Goal: Transaction & Acquisition: Purchase product/service

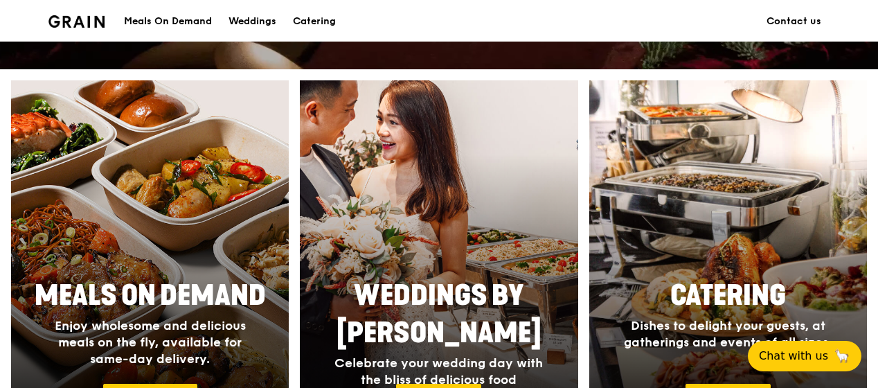
scroll to position [554, 0]
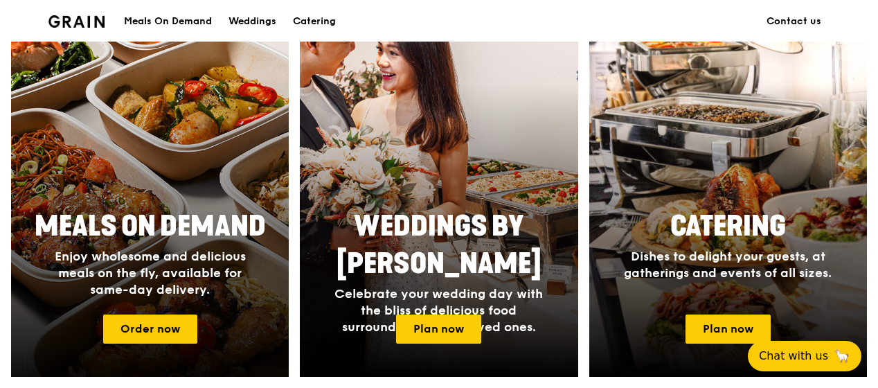
click at [236, 184] on div at bounding box center [149, 194] width 305 height 402
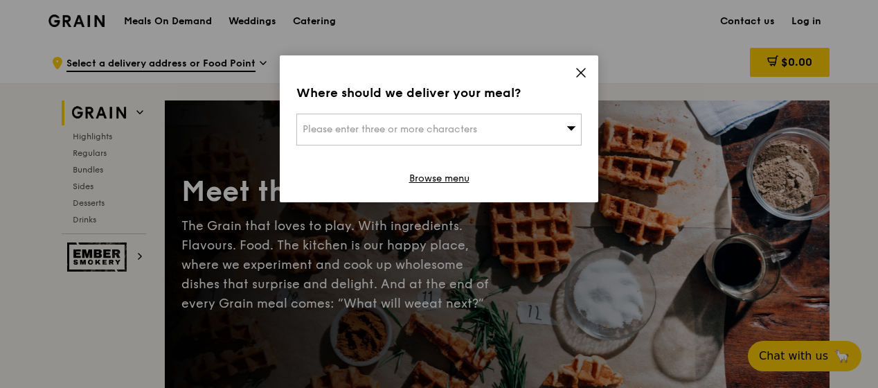
click at [418, 136] on div "Please enter three or more characters" at bounding box center [438, 130] width 285 height 32
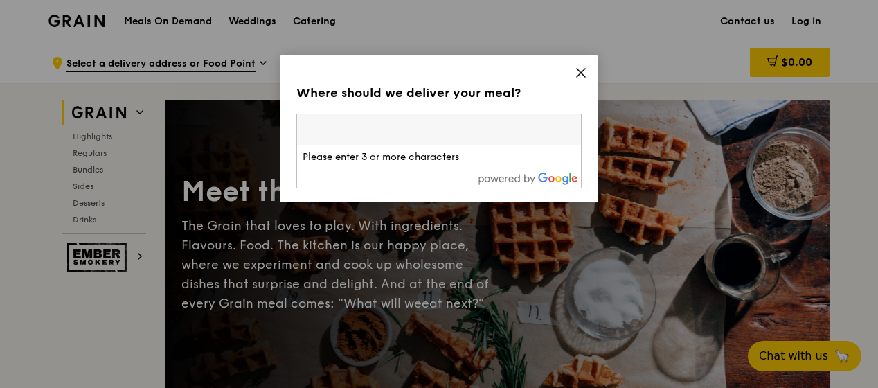
click at [418, 136] on input "search" at bounding box center [439, 129] width 284 height 30
type input "HDB Hub"
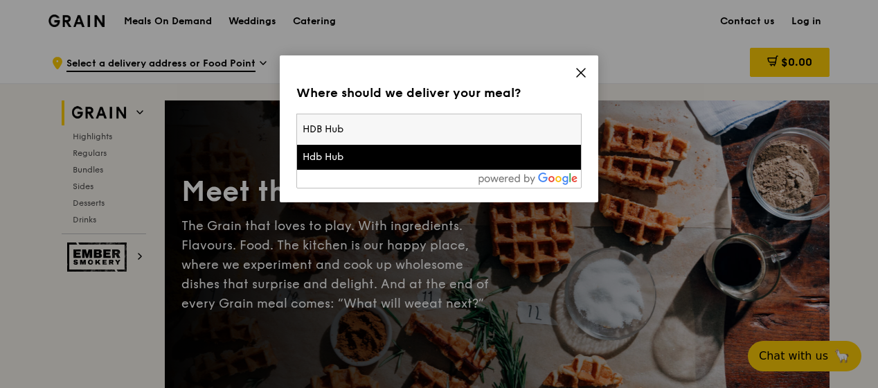
click at [331, 150] on div "Hdb Hub" at bounding box center [405, 157] width 205 height 14
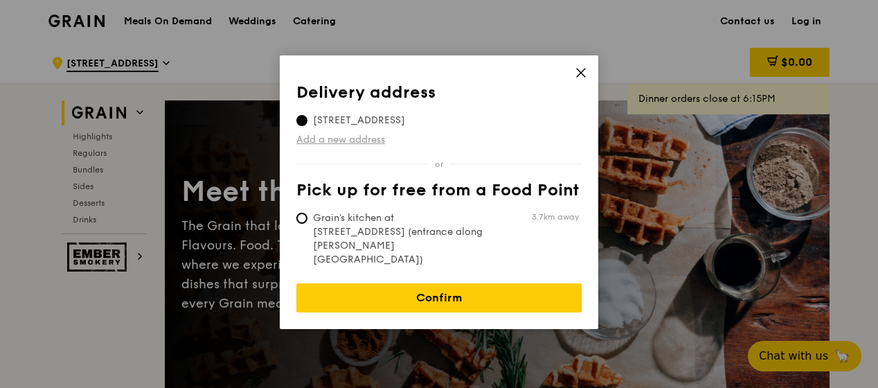
click at [346, 136] on link "Add a new address" at bounding box center [438, 140] width 285 height 14
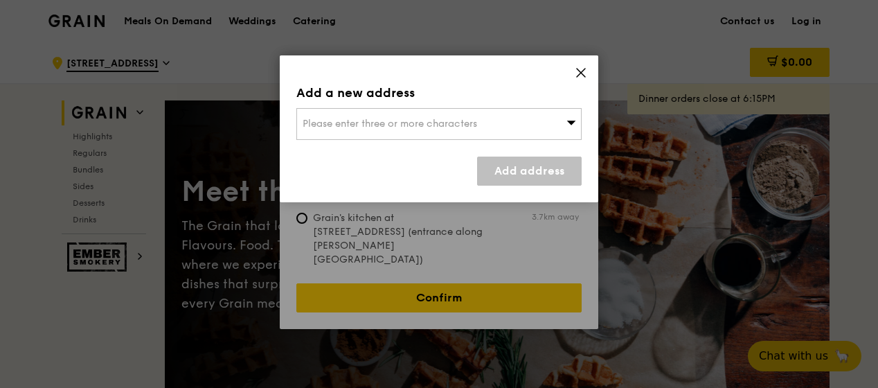
click at [349, 125] on span "Please enter three or more characters" at bounding box center [390, 124] width 175 height 12
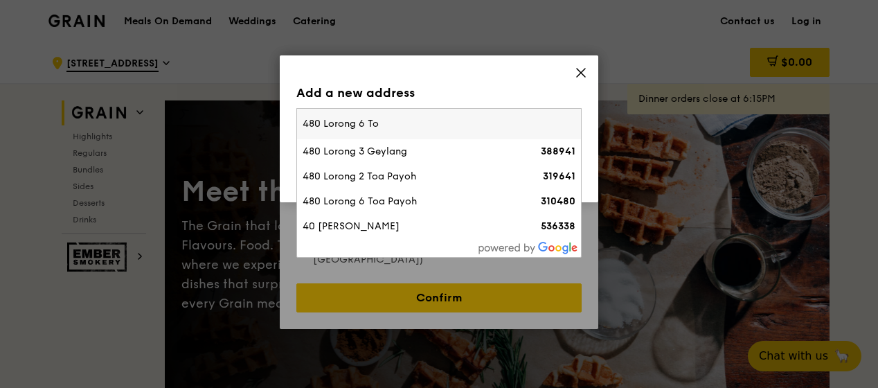
type input "480 Lorong 6 Toa"
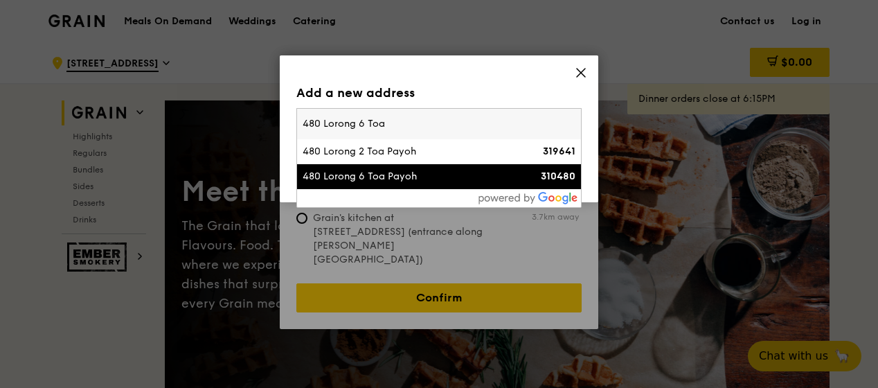
click at [347, 177] on div "480 Lorong 6 Toa Payoh" at bounding box center [405, 177] width 205 height 14
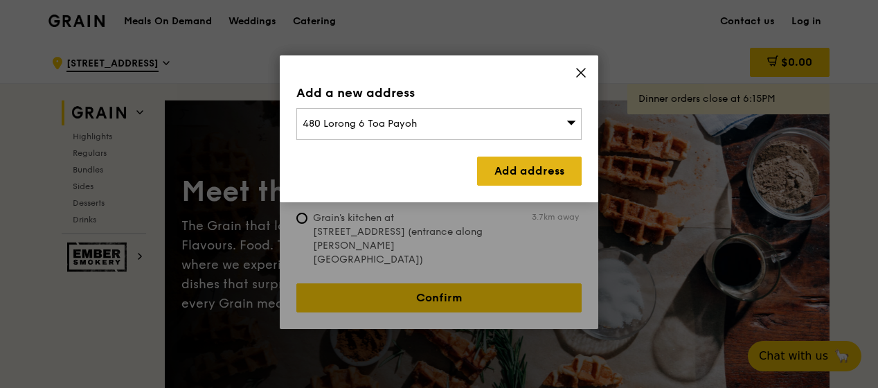
click at [497, 172] on link "Add address" at bounding box center [529, 171] width 105 height 29
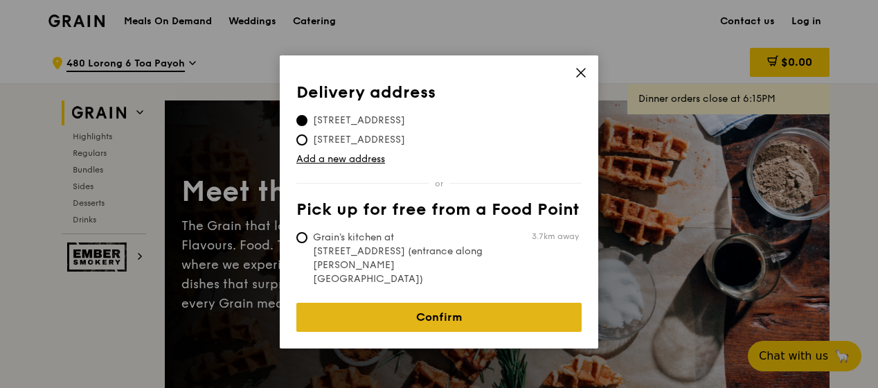
click at [459, 303] on link "Confirm" at bounding box center [438, 317] width 285 height 29
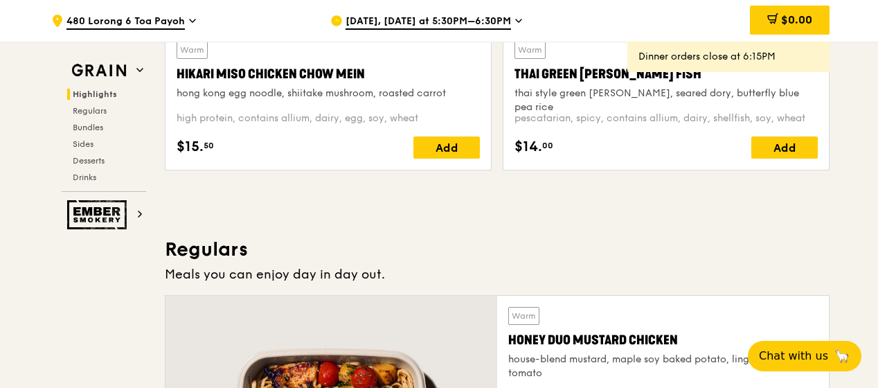
scroll to position [763, 0]
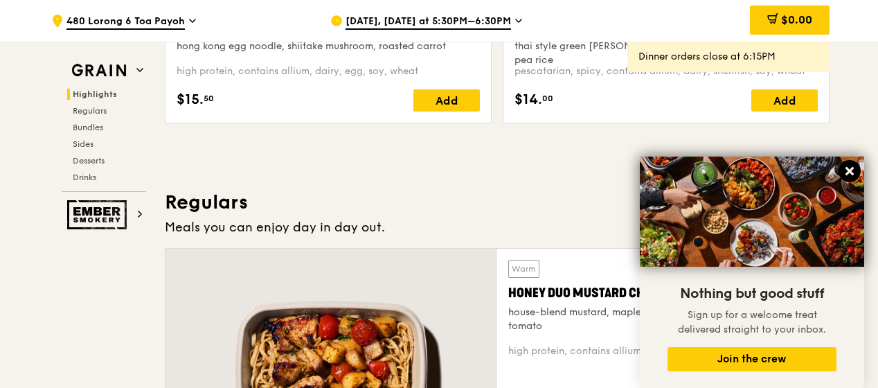
click at [844, 170] on icon at bounding box center [850, 171] width 12 height 12
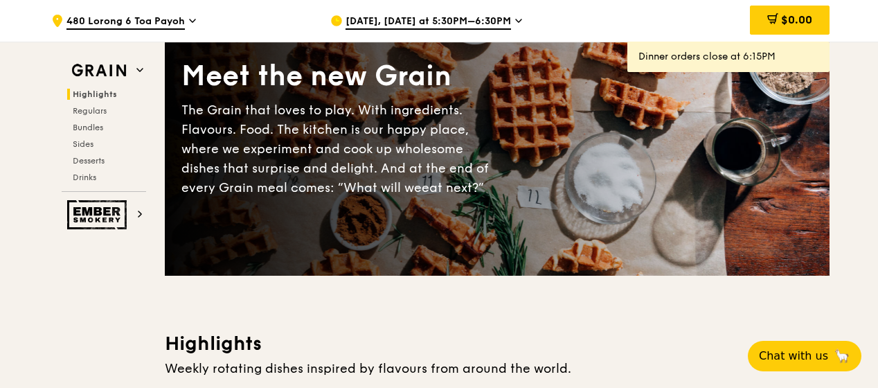
scroll to position [0, 0]
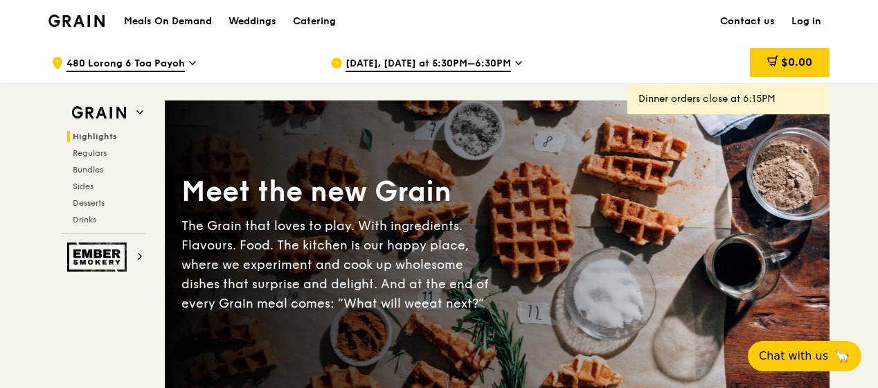
click at [493, 67] on span "Aug 13, Today at 5:30PM–6:30PM" at bounding box center [429, 64] width 166 height 15
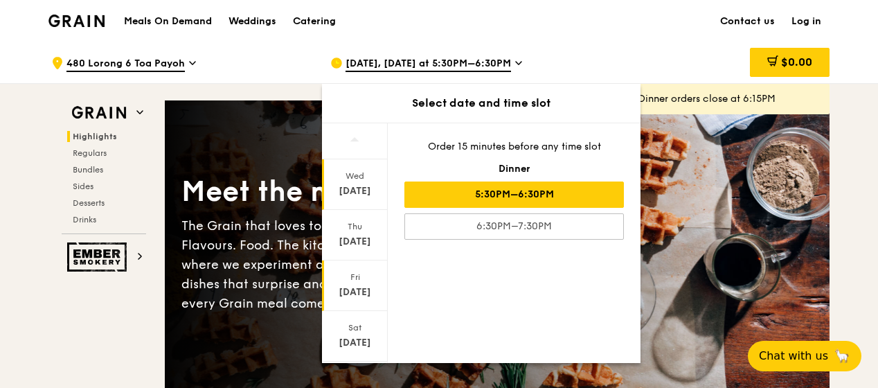
click at [351, 287] on div "Aug 15" at bounding box center [355, 292] width 62 height 14
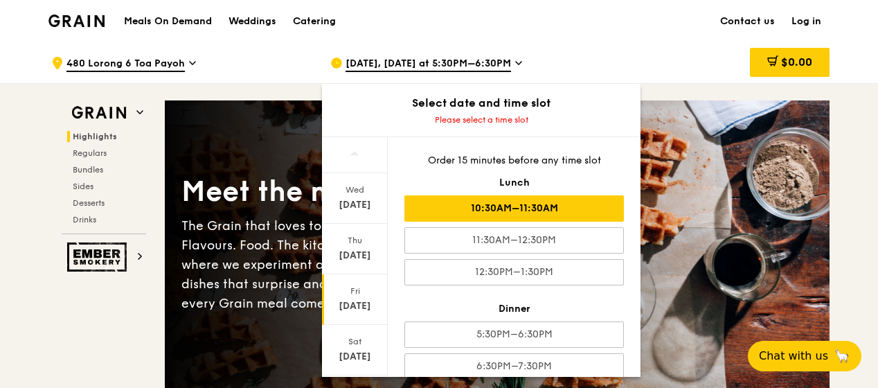
click at [502, 208] on div "10:30AM–11:30AM" at bounding box center [515, 208] width 220 height 26
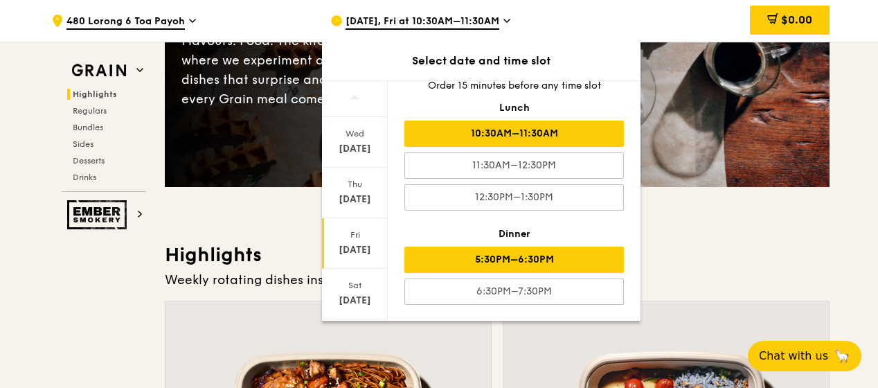
scroll to position [208, 0]
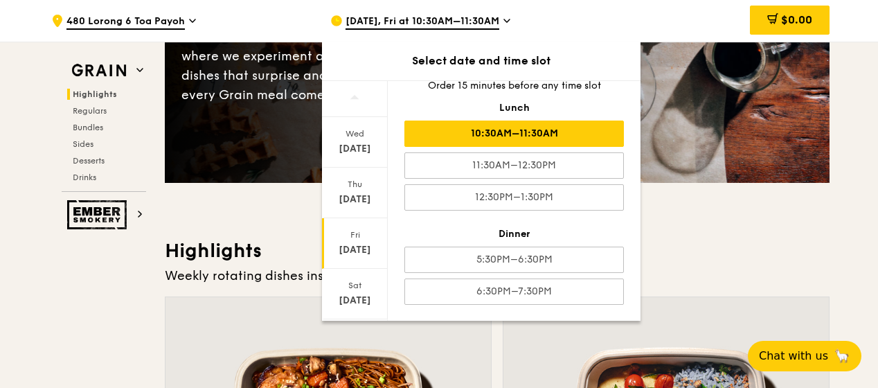
click at [551, 136] on div "10:30AM–11:30AM" at bounding box center [515, 134] width 220 height 26
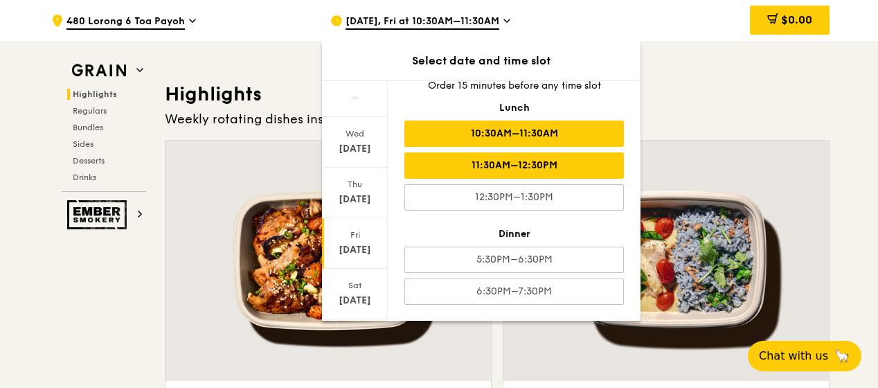
scroll to position [554, 0]
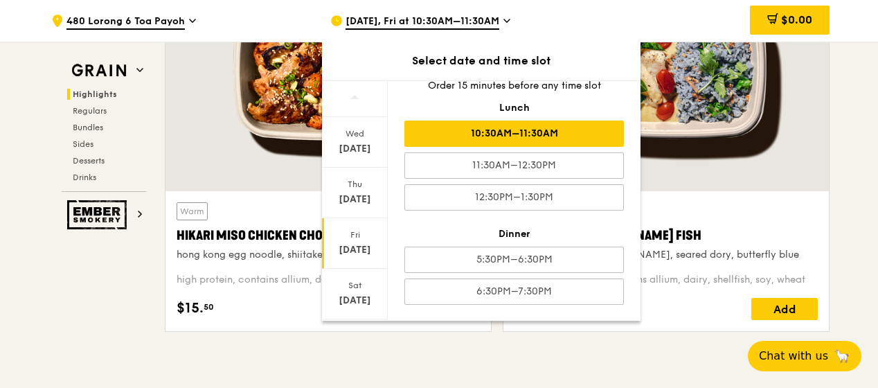
click at [357, 238] on div "Fri" at bounding box center [355, 234] width 62 height 11
click at [517, 132] on div "10:30AM–11:30AM" at bounding box center [515, 134] width 220 height 26
drag, startPoint x: 587, startPoint y: 130, endPoint x: 583, endPoint y: 123, distance: 8.5
click at [583, 123] on div "10:30AM–11:30AM" at bounding box center [515, 134] width 220 height 26
click at [589, 129] on div "10:30AM–11:30AM" at bounding box center [515, 134] width 220 height 26
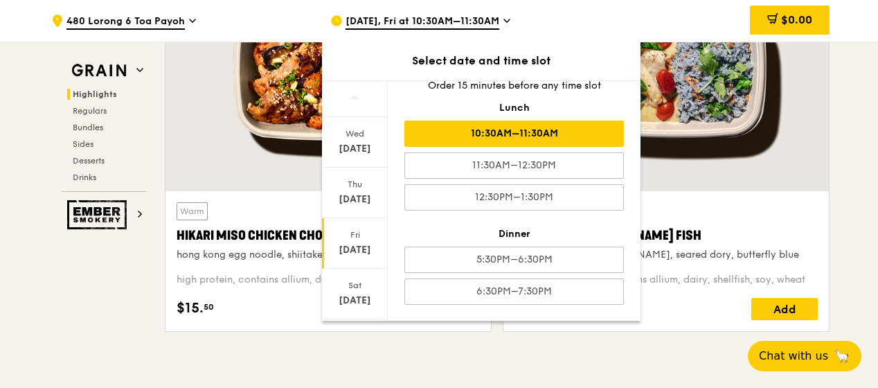
click at [590, 129] on div "10:30AM–11:30AM" at bounding box center [515, 134] width 220 height 26
click at [541, 67] on div "Select date and time slot" at bounding box center [481, 61] width 319 height 17
drag, startPoint x: 346, startPoint y: 216, endPoint x: 351, endPoint y: 175, distance: 41.1
click at [350, 175] on div "Thu Aug 14" at bounding box center [355, 193] width 66 height 51
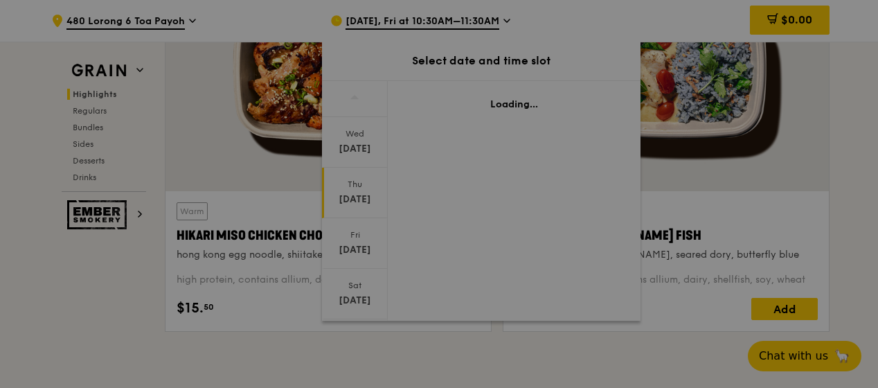
scroll to position [0, 0]
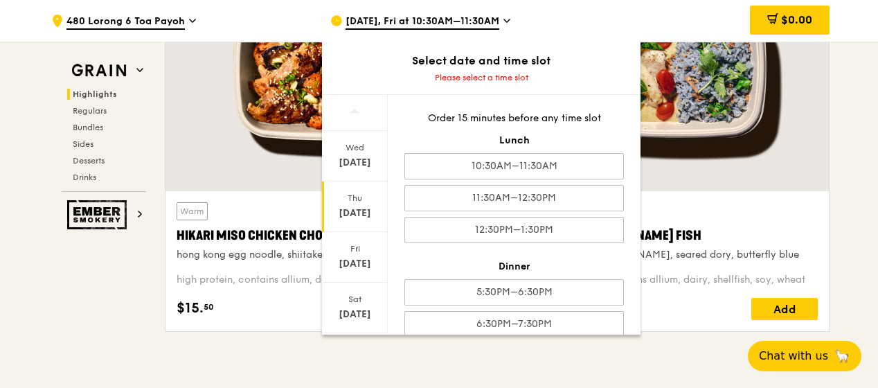
click at [350, 220] on div "Thu Aug 14" at bounding box center [355, 206] width 66 height 51
click at [351, 233] on div "Fri Aug 15" at bounding box center [355, 257] width 66 height 51
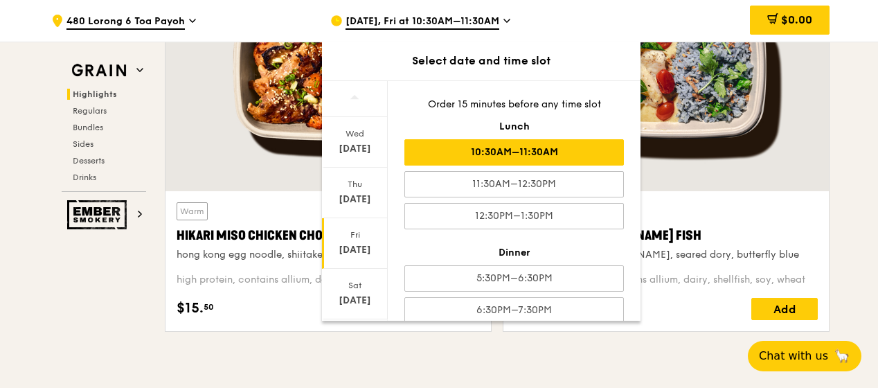
click at [506, 148] on div "10:30AM–11:30AM" at bounding box center [515, 152] width 220 height 26
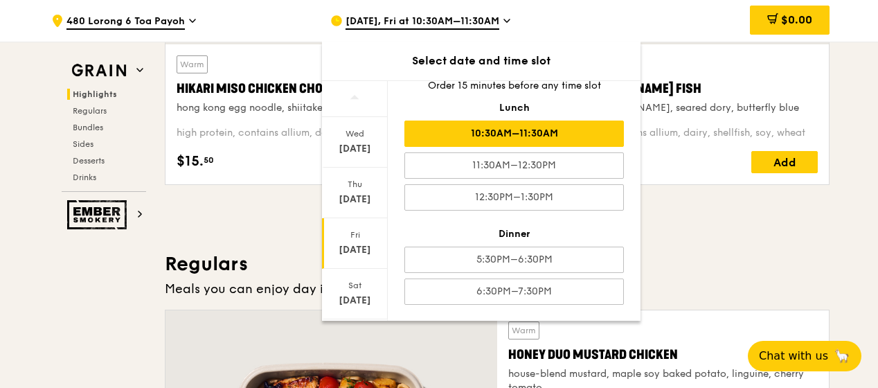
scroll to position [901, 0]
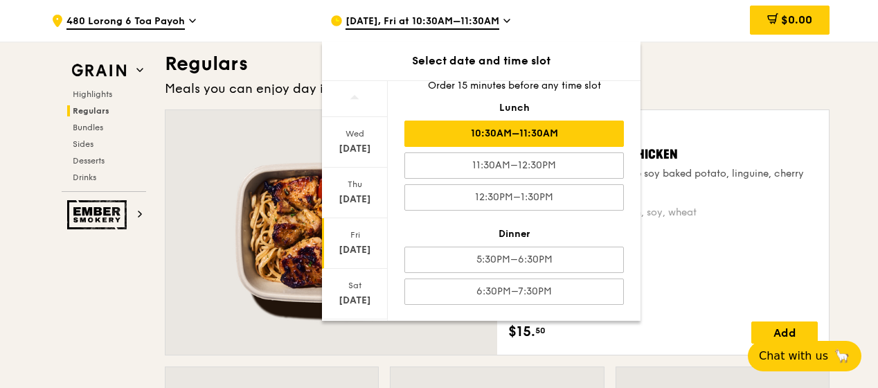
click at [723, 204] on div "Warm Honey Duo Mustard Chicken house-blend mustard, maple soy baked potato, lin…" at bounding box center [663, 232] width 310 height 222
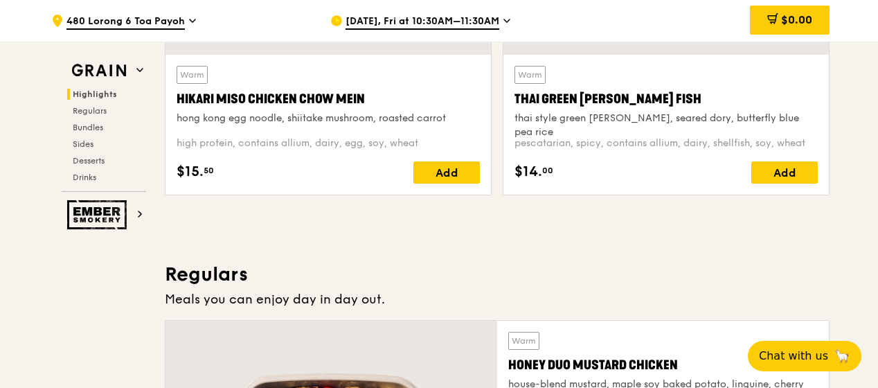
scroll to position [623, 0]
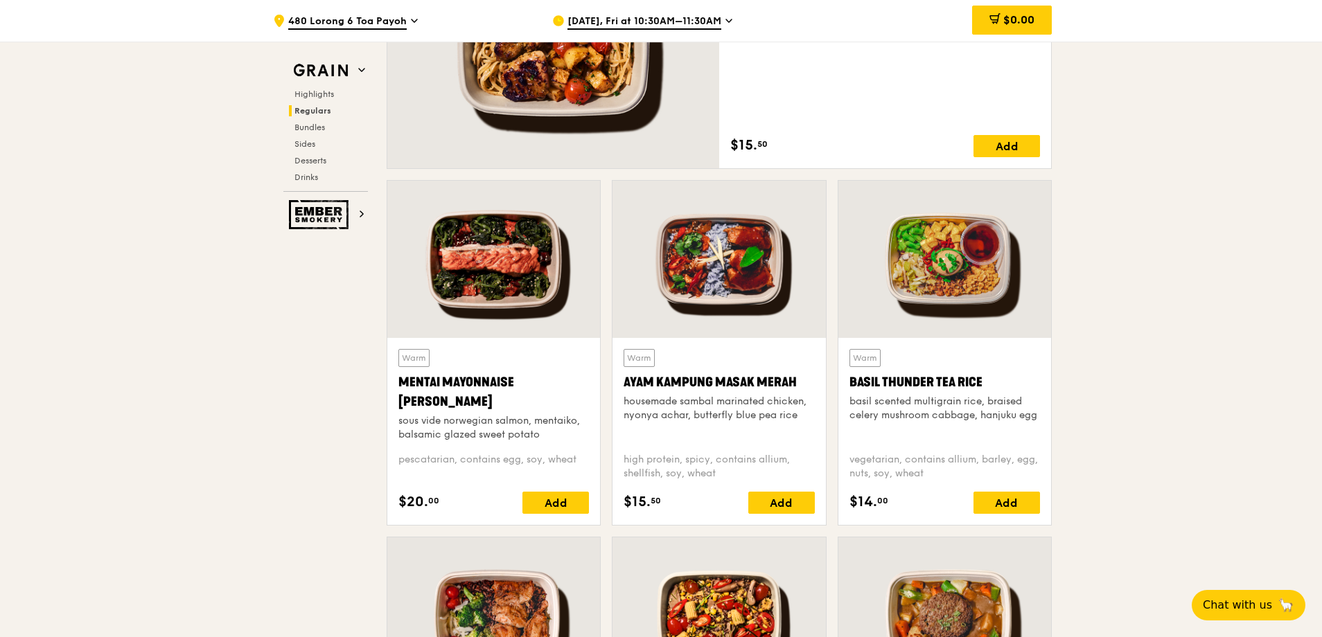
scroll to position [1087, 0]
drag, startPoint x: 1168, startPoint y: 179, endPoint x: 968, endPoint y: 292, distance: 230.2
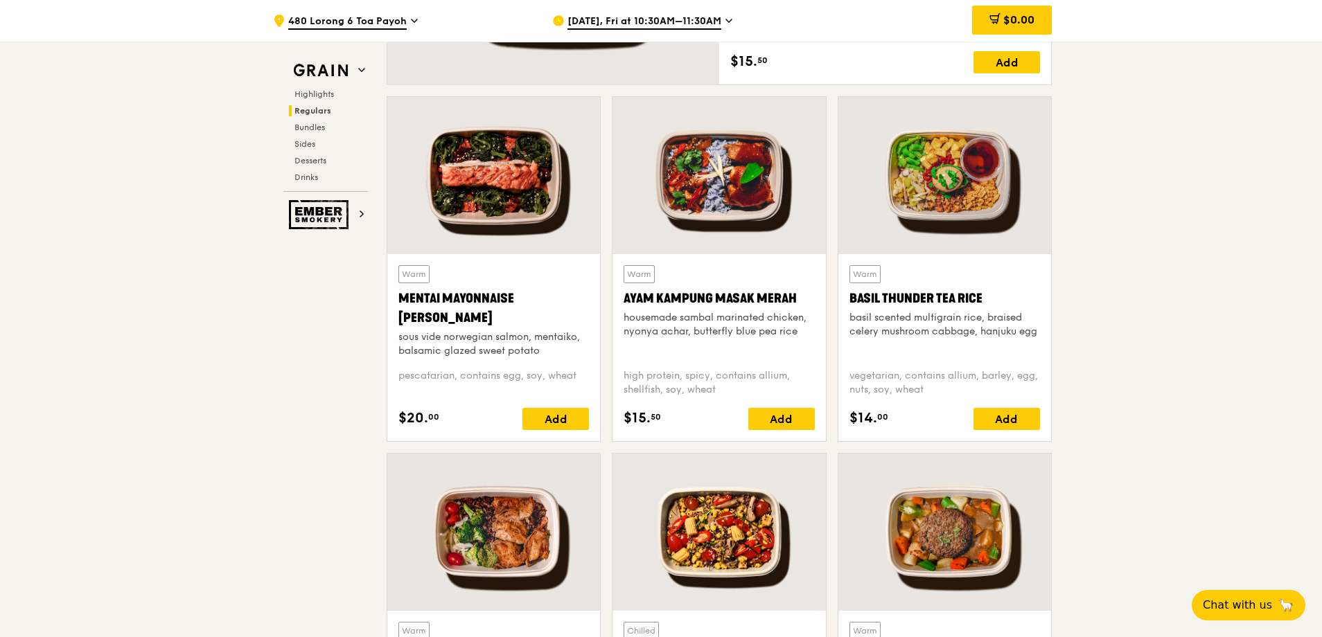
scroll to position [1156, 0]
